Goal: Task Accomplishment & Management: Manage account settings

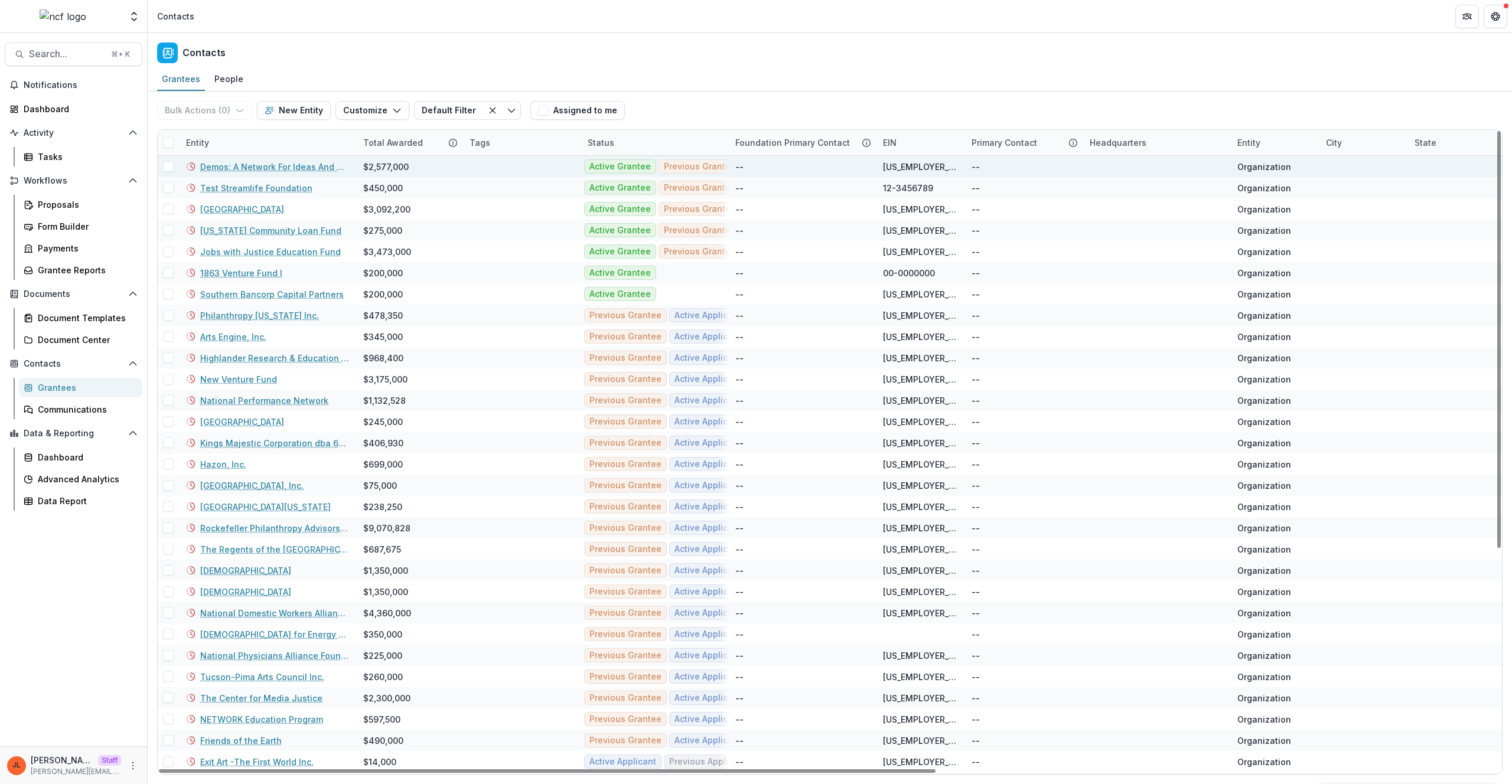
click at [244, 168] on link "Demos: A Network For Ideas And Action, LTD." at bounding box center [274, 166] width 149 height 12
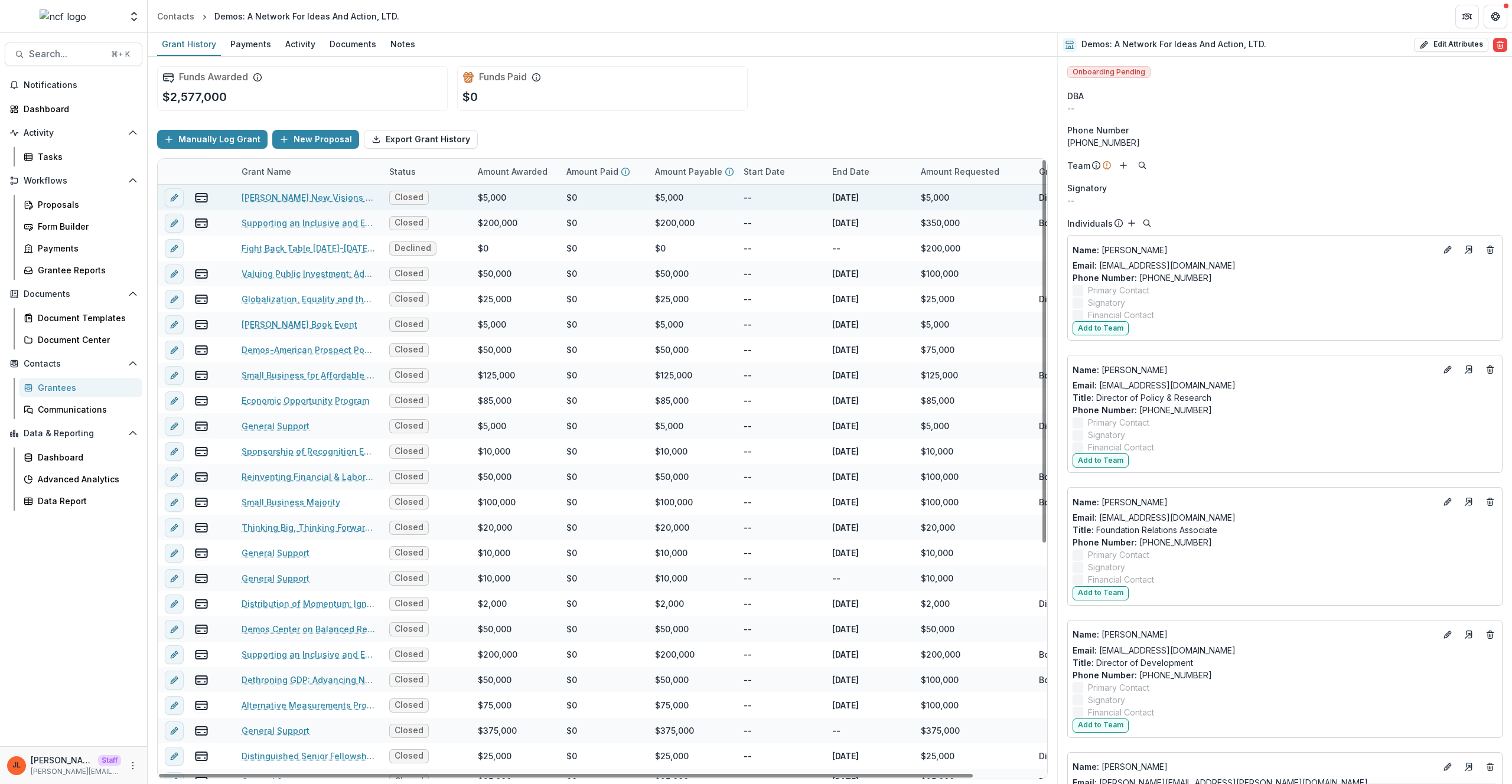
click at [300, 195] on link "Charles R. Halpern New Visions for America Seminar Series 2007-2012" at bounding box center [308, 197] width 133 height 12
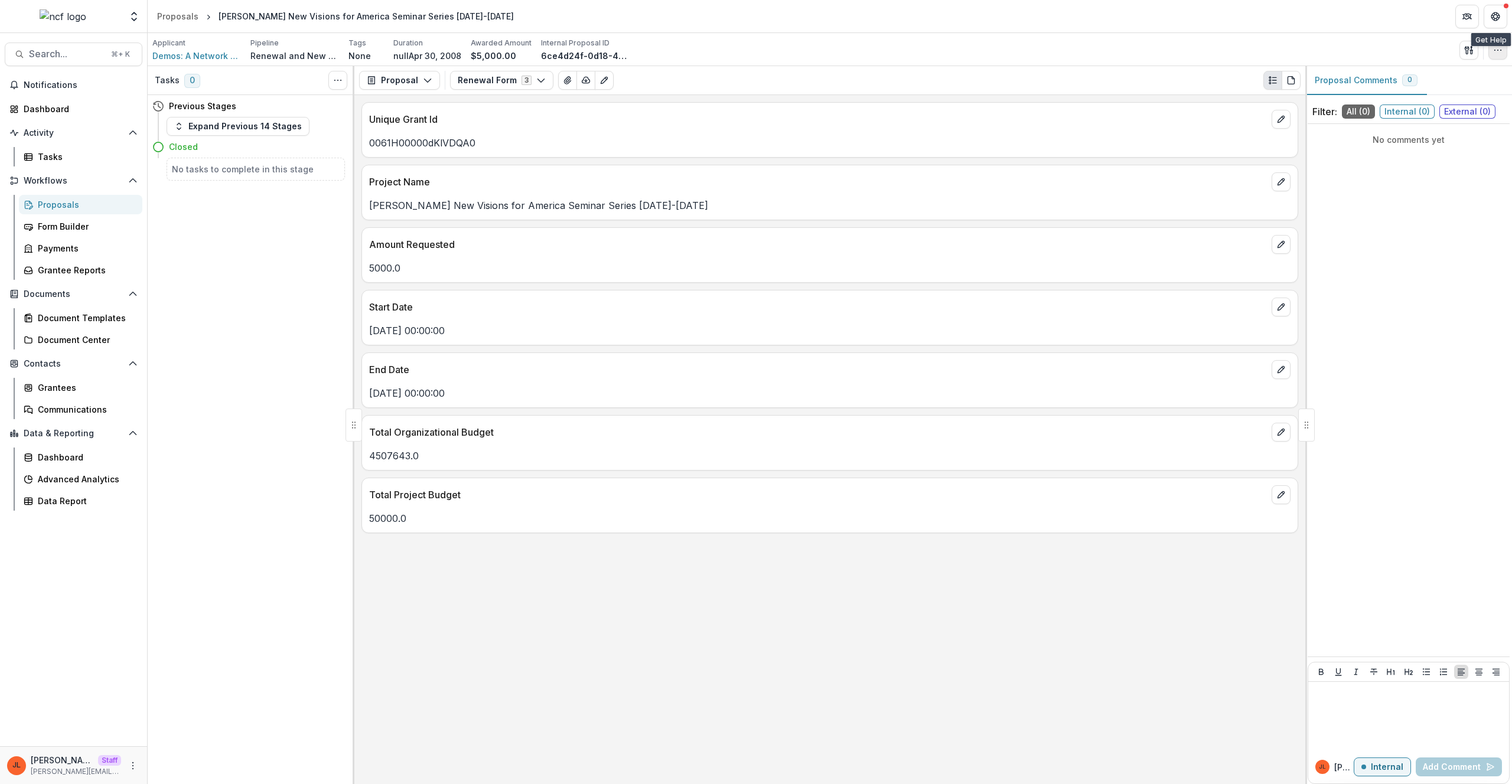
click at [1491, 55] on button "button" at bounding box center [1497, 49] width 19 height 19
click at [1464, 71] on button "Edit Attributes" at bounding box center [1440, 77] width 126 height 20
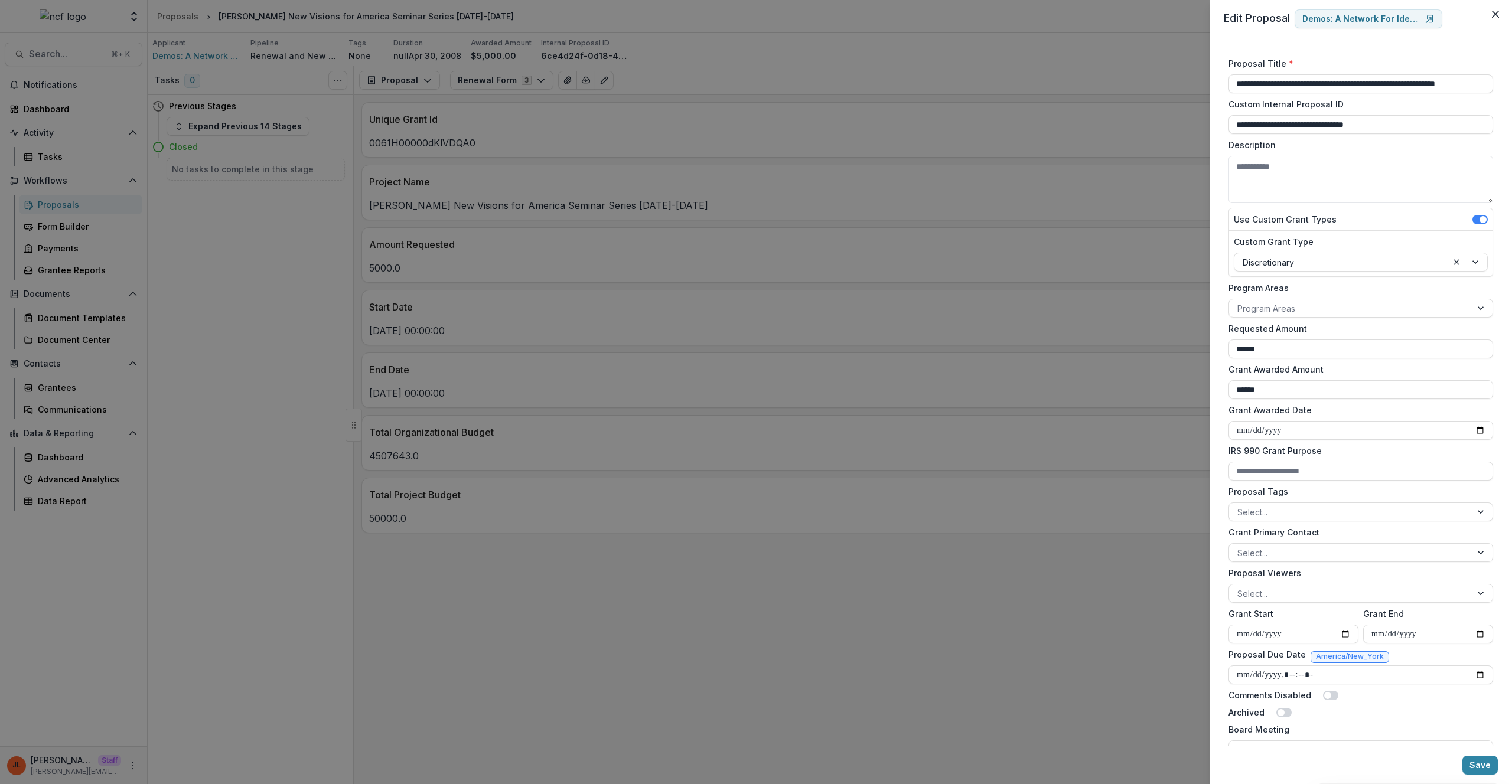
click at [932, 203] on div "**********" at bounding box center [756, 392] width 1512 height 784
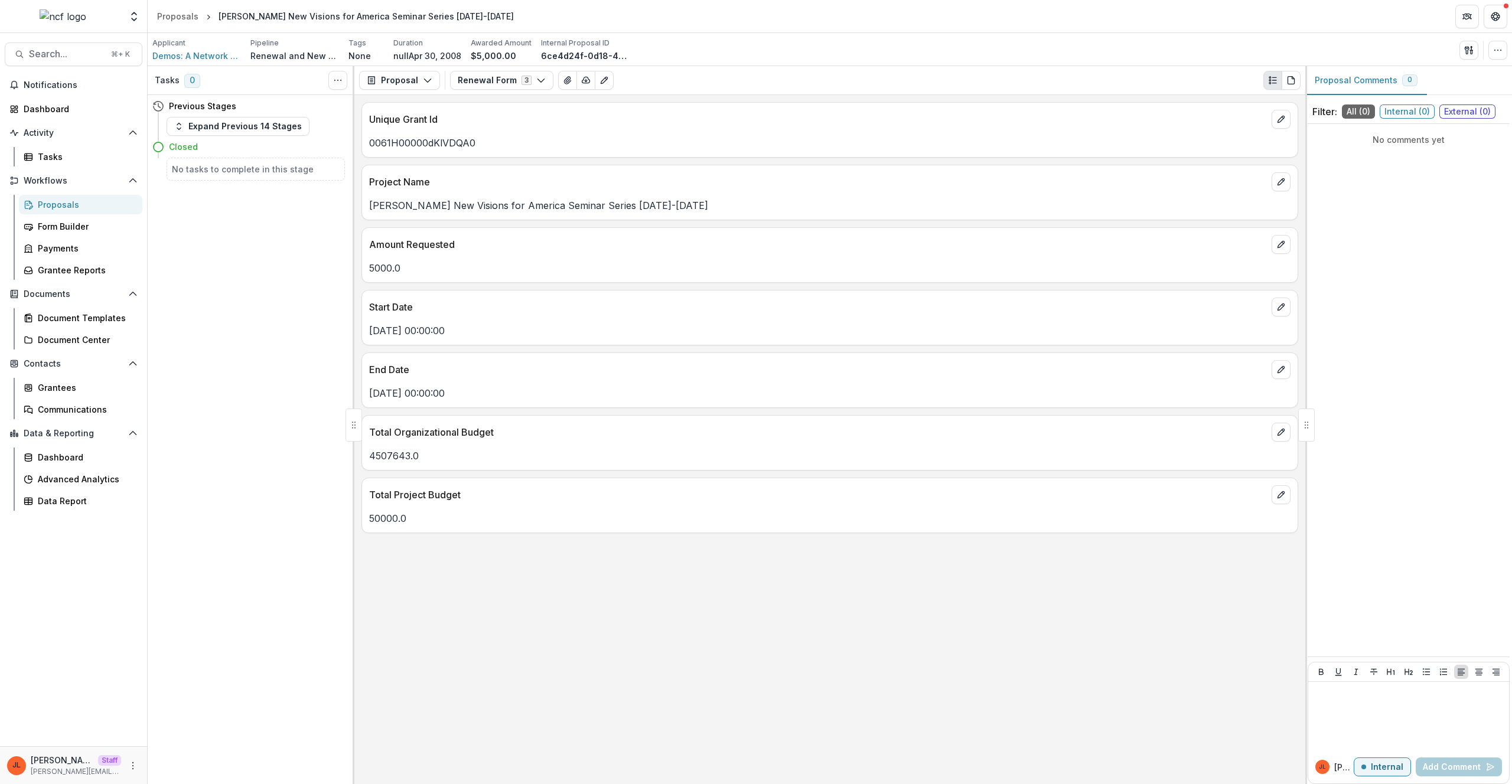
click at [249, 508] on div "Tasks 0 Show Cancelled Tasks Previous Stages Expand Previous 14 Stages Closed N…" at bounding box center [250, 425] width 207 height 718
click at [131, 757] on div "JL Jeanne Locker Staff jeanne@trytemelio.com" at bounding box center [73, 766] width 133 height 23
click at [130, 763] on icon "More" at bounding box center [133, 765] width 9 height 9
click at [168, 746] on link "User Settings" at bounding box center [210, 741] width 126 height 20
click at [1495, 50] on circle "button" at bounding box center [1494, 49] width 1 height 1
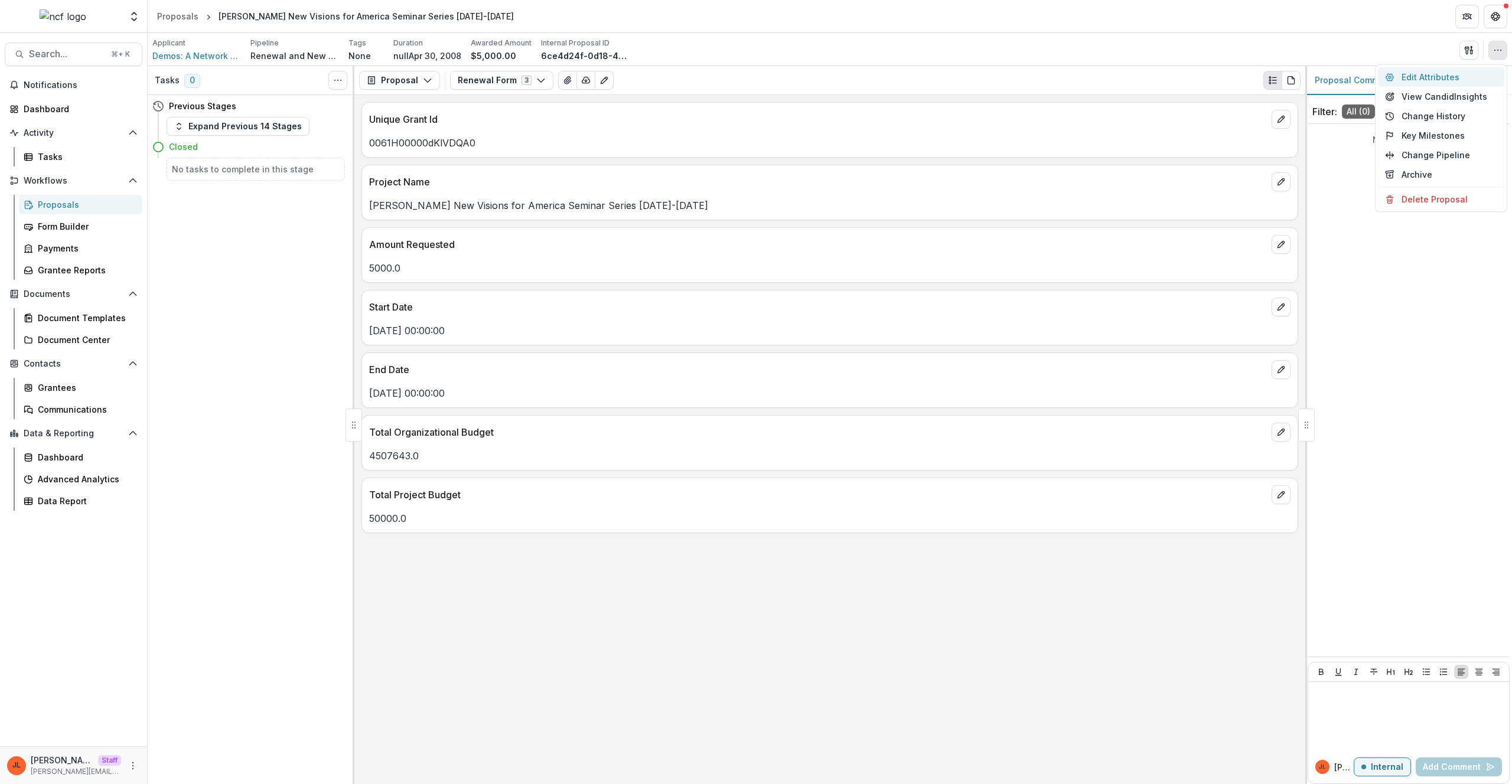
click at [1426, 81] on button "Edit Attributes" at bounding box center [1440, 77] width 126 height 20
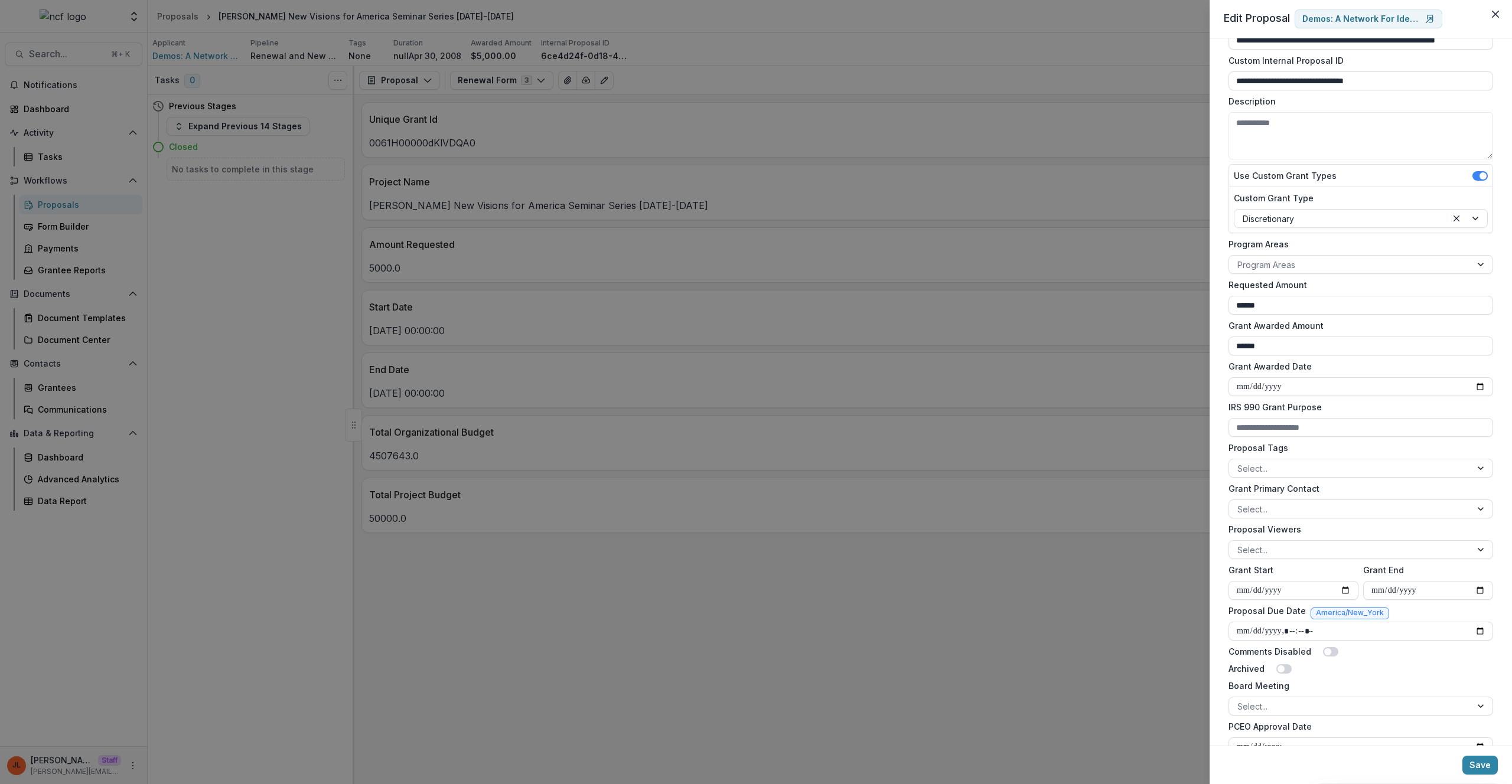
scroll to position [114, 0]
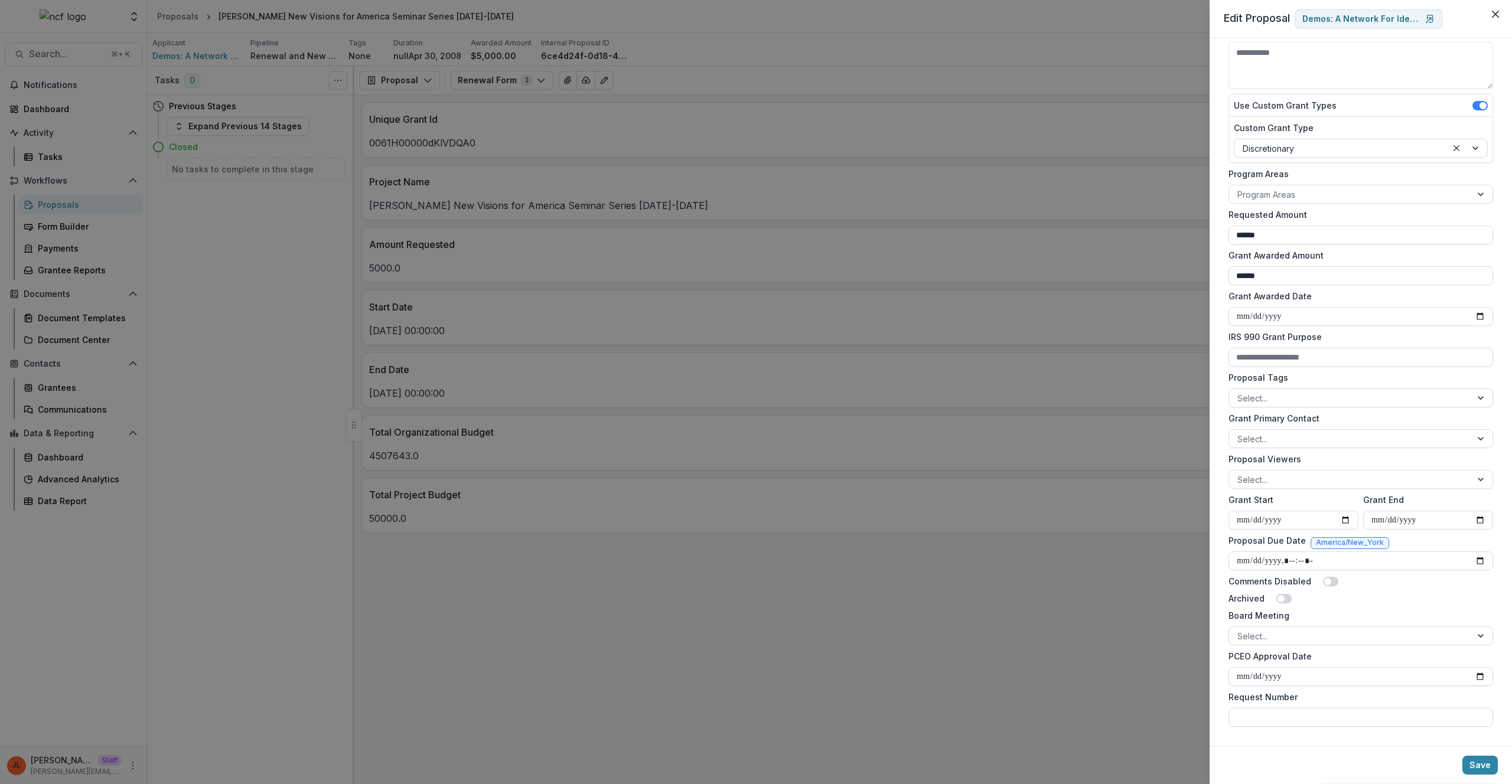
click at [995, 35] on div "**********" at bounding box center [756, 392] width 1512 height 784
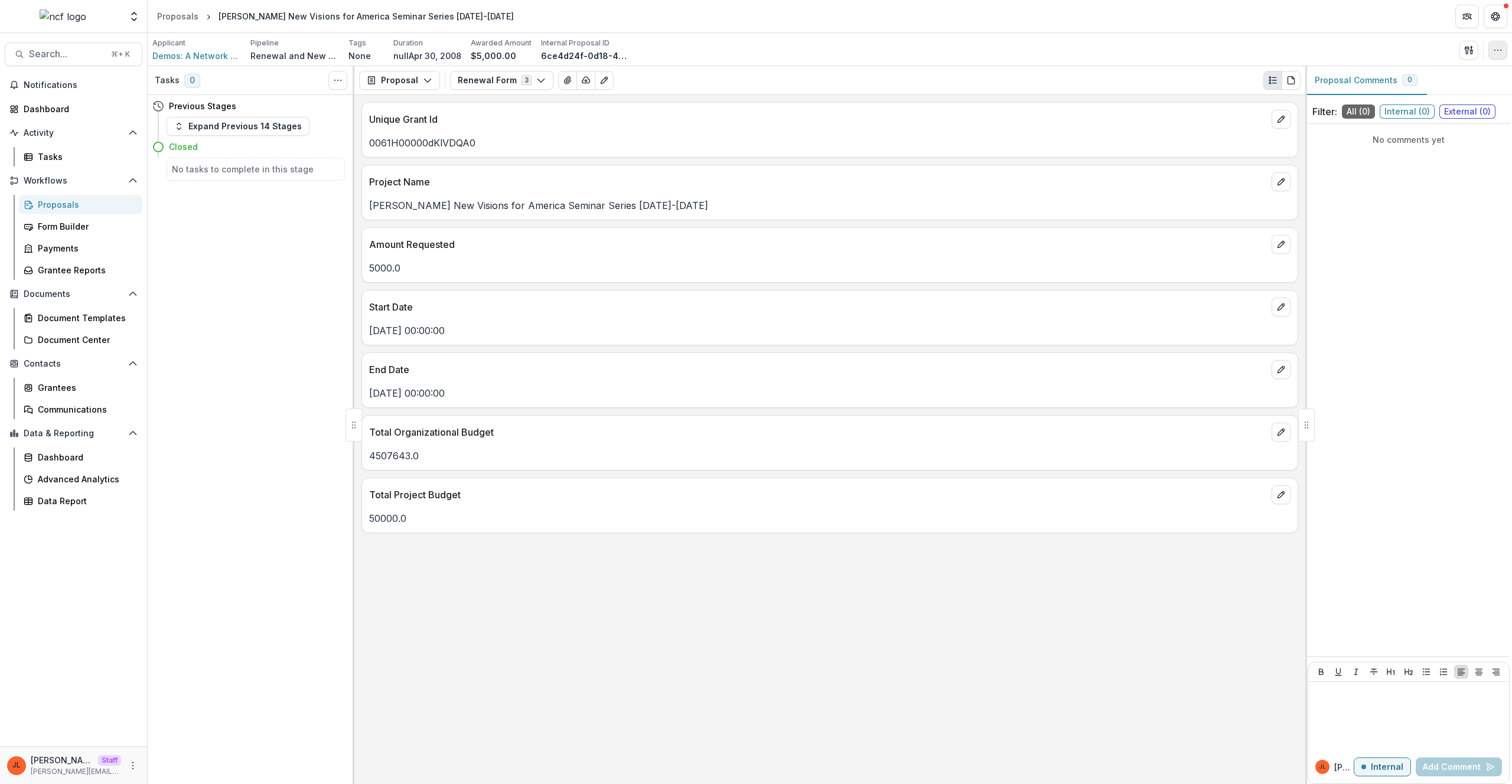
click at [1501, 45] on icon "button" at bounding box center [1497, 49] width 9 height 9
click at [1454, 77] on button "Edit Attributes" at bounding box center [1440, 77] width 126 height 20
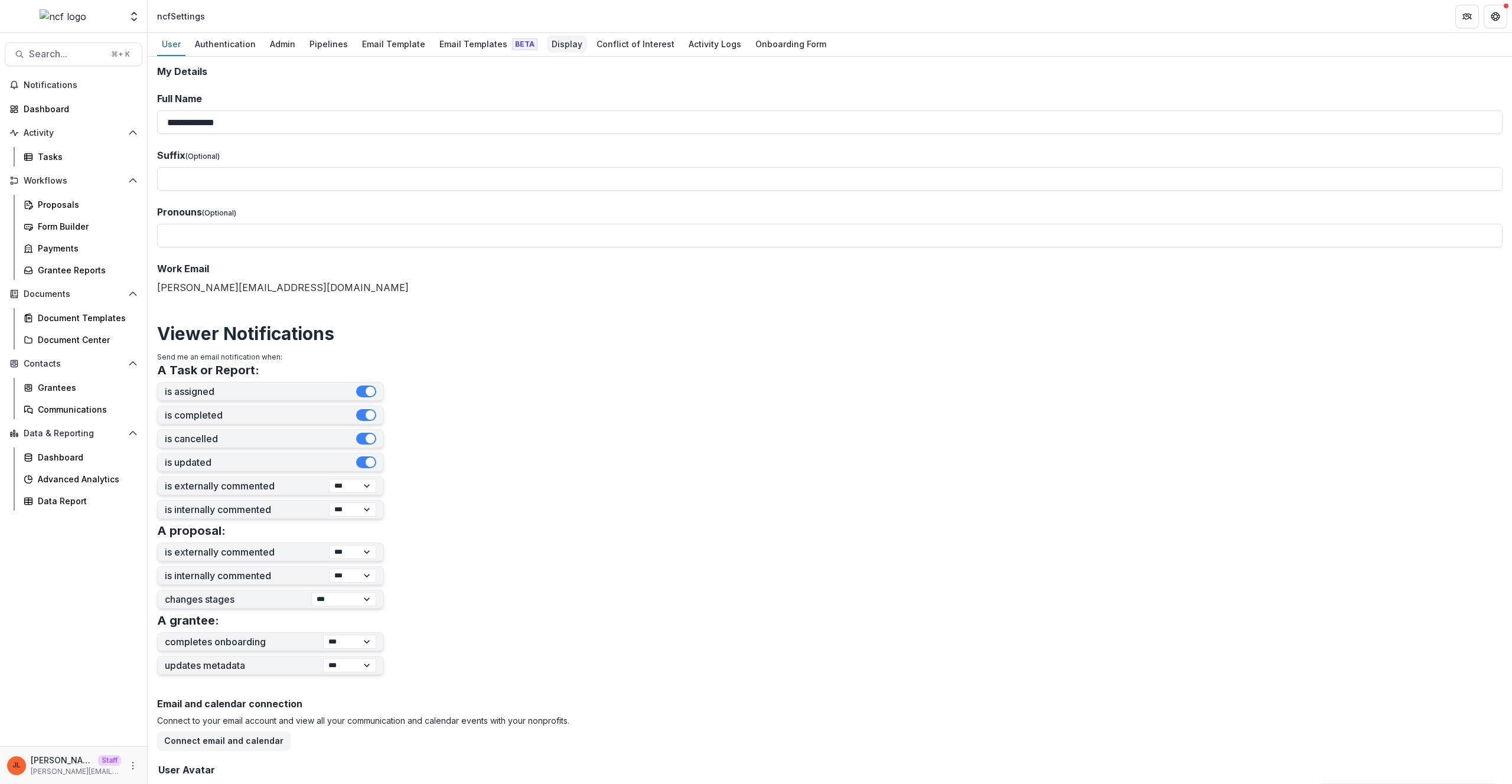
click at [560, 44] on div "Display" at bounding box center [567, 44] width 40 height 17
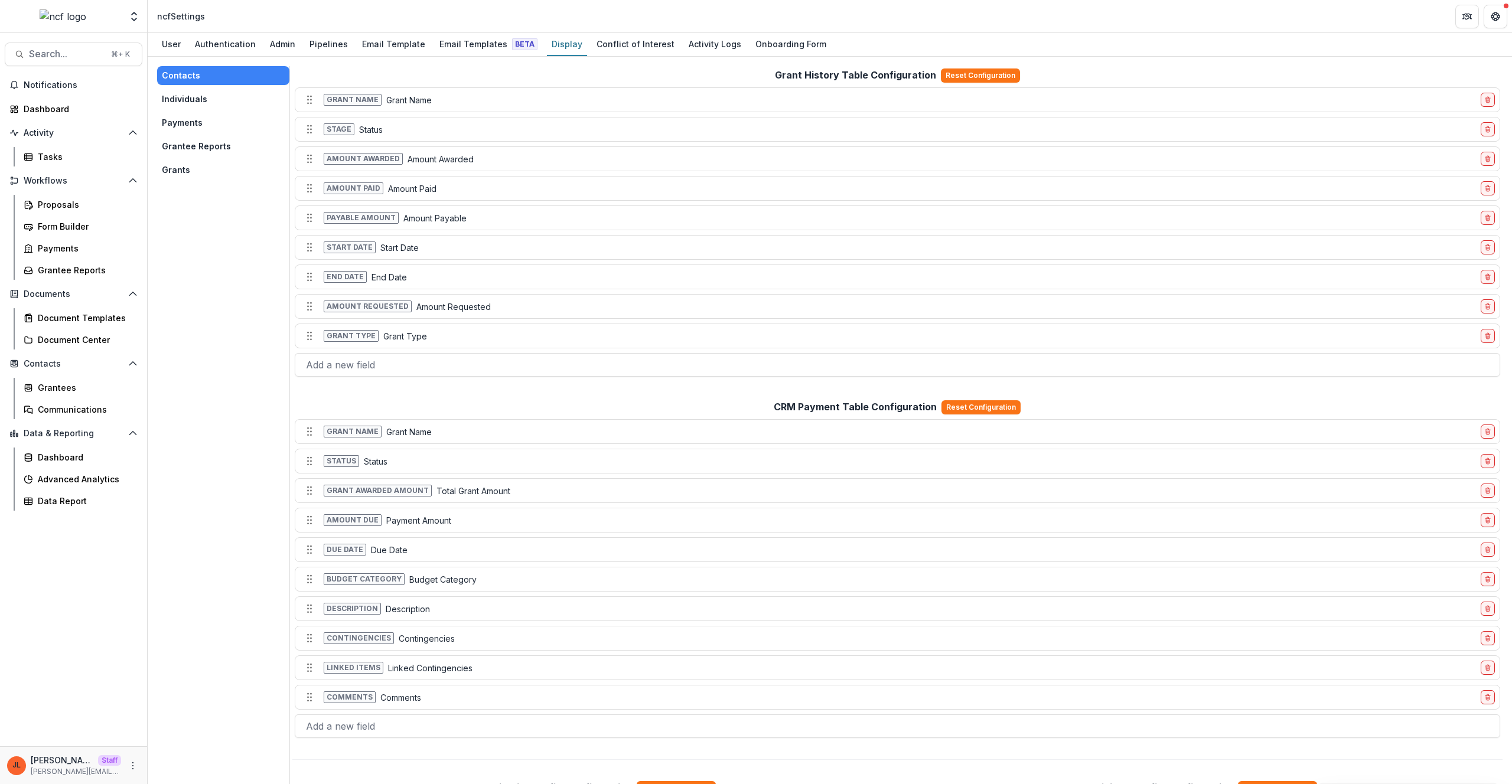
click at [185, 174] on button "Grants" at bounding box center [223, 170] width 133 height 19
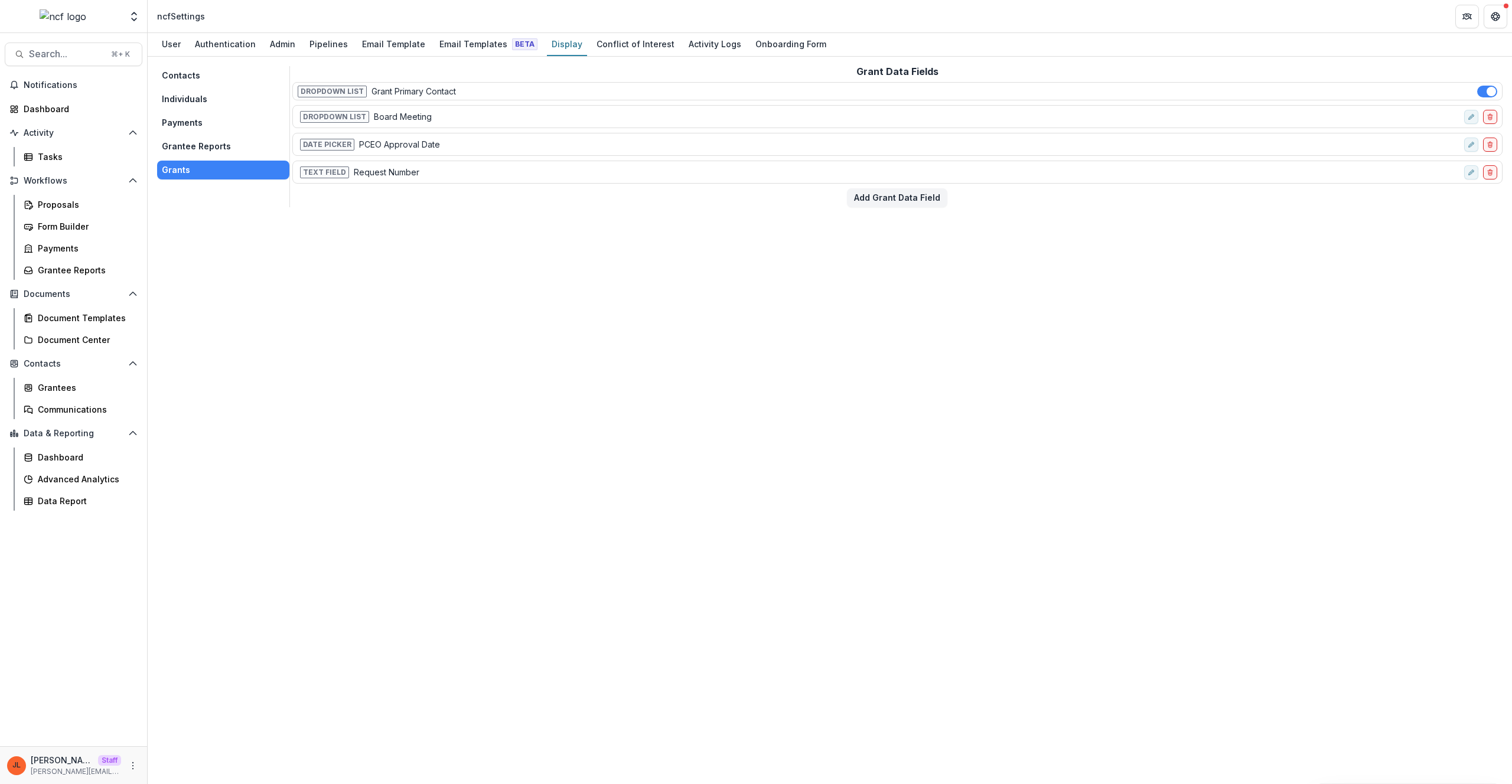
click at [740, 333] on div "Contacts Individuals Payments Grantee Reports Grants Grant Data Fields Dropdown…" at bounding box center [829, 420] width 1364 height 727
click at [421, 310] on div "Contacts Individuals Payments Grantee Reports Grants Grant Data Fields Dropdown…" at bounding box center [829, 420] width 1364 height 727
